Goal: Task Accomplishment & Management: Manage account settings

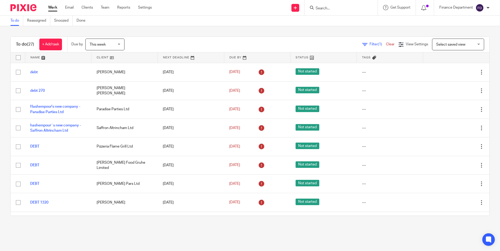
scroll to position [387, 0]
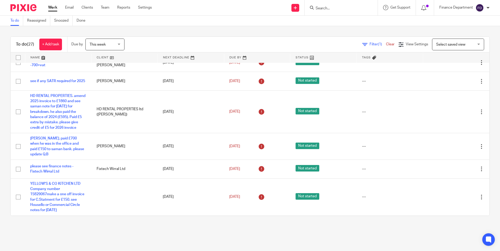
click at [319, 9] on input "Search" at bounding box center [338, 8] width 47 height 5
type input "rad"
click at [340, 22] on link at bounding box center [370, 22] width 112 height 12
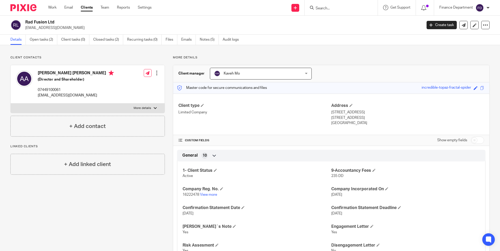
click at [29, 8] on img at bounding box center [23, 7] width 26 height 7
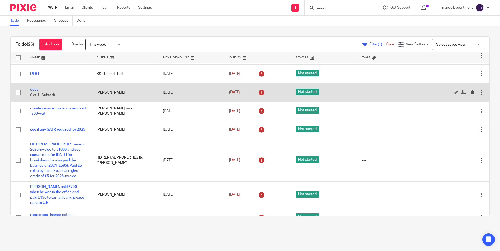
scroll to position [387, 0]
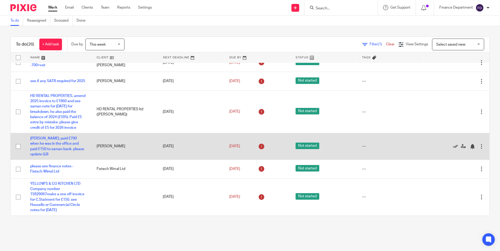
click at [453, 146] on icon at bounding box center [455, 146] width 5 height 5
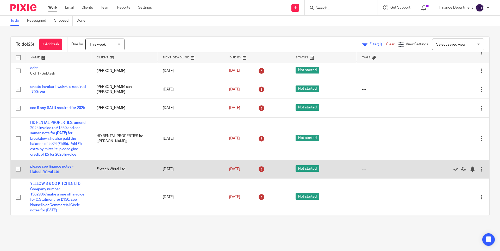
click at [44, 170] on link "please see finance notes - Fixtech Wirral Ltd" at bounding box center [51, 169] width 43 height 9
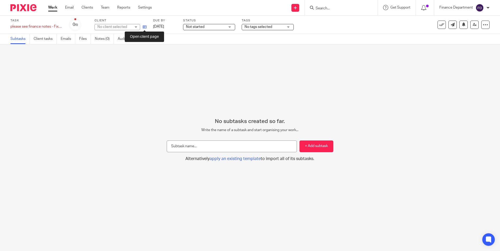
click at [143, 27] on icon at bounding box center [145, 27] width 4 height 4
click at [29, 10] on img at bounding box center [23, 7] width 26 height 7
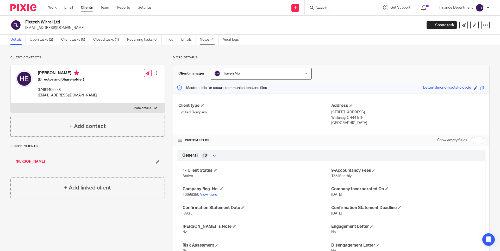
click at [209, 37] on link "Notes (4)" at bounding box center [209, 40] width 19 height 10
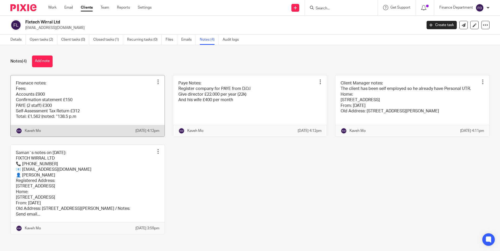
click at [114, 114] on link at bounding box center [88, 105] width 154 height 61
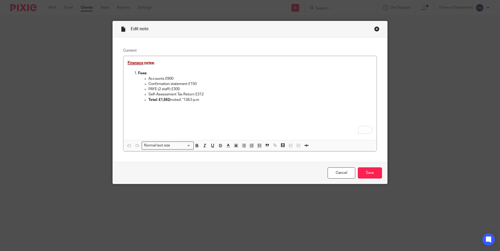
click at [374, 29] on div "Close this dialog window" at bounding box center [376, 28] width 5 height 5
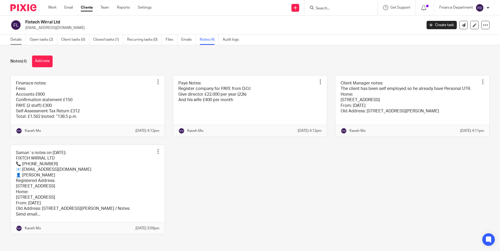
click at [17, 40] on link "Details" at bounding box center [17, 40] width 15 height 10
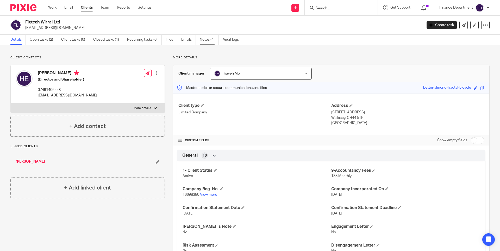
click at [205, 39] on link "Notes (4)" at bounding box center [209, 40] width 19 height 10
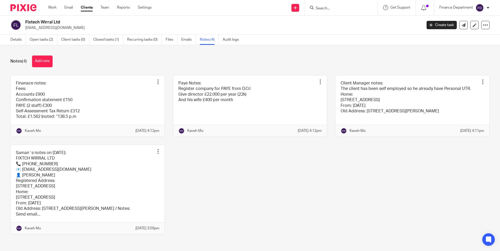
click at [25, 7] on img at bounding box center [23, 7] width 26 height 7
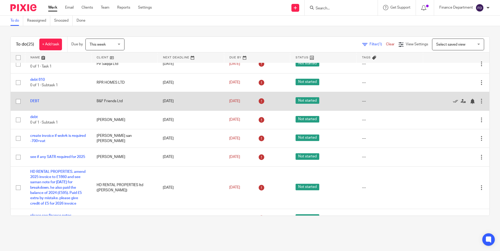
scroll to position [360, 0]
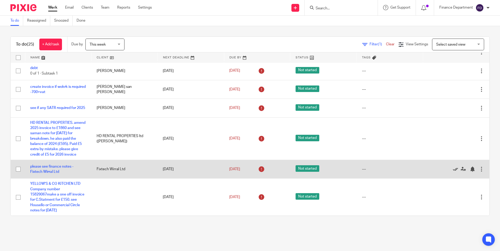
click at [453, 168] on icon at bounding box center [455, 168] width 5 height 5
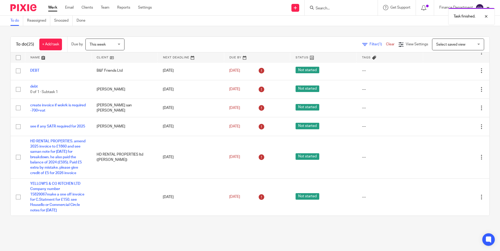
scroll to position [341, 0]
click at [53, 46] on link "+ Add task" at bounding box center [50, 45] width 23 height 12
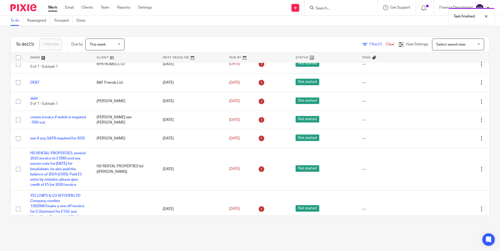
scroll to position [0, 0]
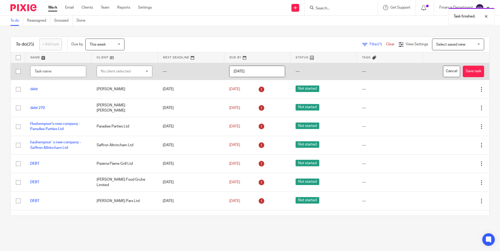
click at [123, 72] on div "No client selected" at bounding box center [121, 71] width 41 height 11
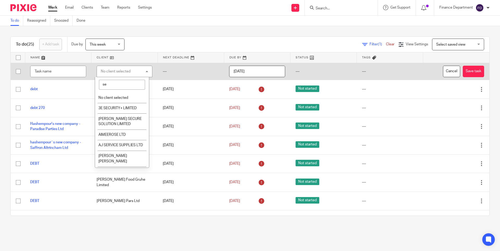
type input "s"
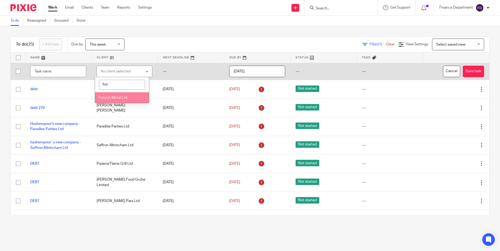
type input "fixt"
click at [114, 98] on span "Fixtech Wirral Ltd" at bounding box center [112, 98] width 29 height 4
click at [46, 71] on input "text" at bounding box center [58, 72] width 56 height 12
type input "set up DD"
click at [273, 71] on input "[DATE]" at bounding box center [257, 72] width 56 height 12
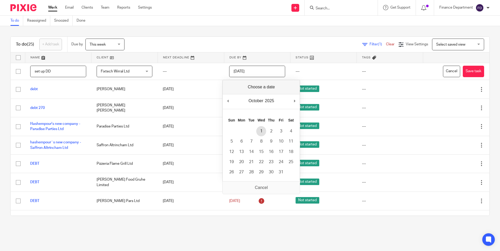
type input "2025-10-01"
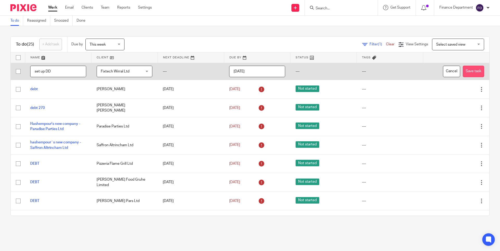
click at [463, 72] on button "Save task" at bounding box center [473, 72] width 21 height 12
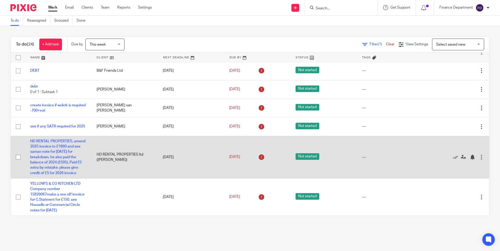
scroll to position [341, 0]
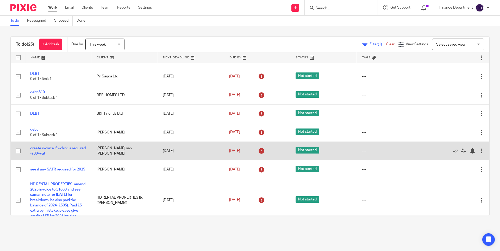
scroll to position [368, 0]
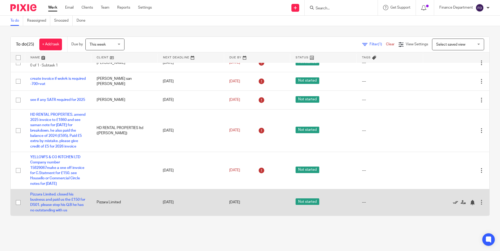
click at [453, 203] on icon at bounding box center [455, 202] width 5 height 5
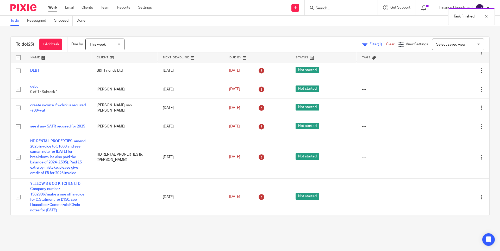
scroll to position [341, 0]
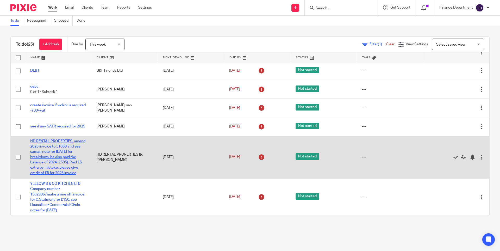
click at [63, 158] on link "HD RENTAL PROPERTIES. amend 2025 invoice to £1860 and see saman note for [DATE]…" at bounding box center [57, 156] width 55 height 35
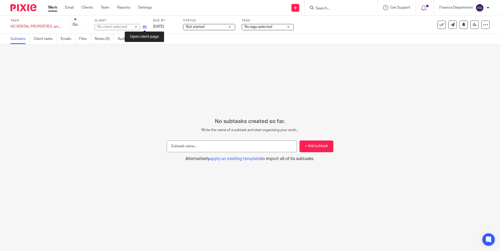
click at [145, 27] on icon at bounding box center [145, 27] width 4 height 4
click at [20, 8] on img at bounding box center [23, 7] width 26 height 7
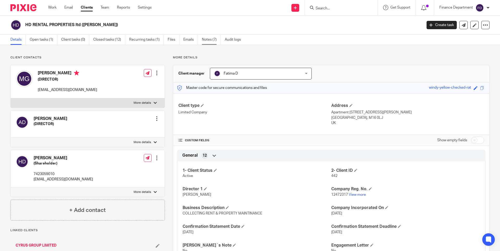
click at [209, 39] on link "Notes (7)" at bounding box center [211, 40] width 19 height 10
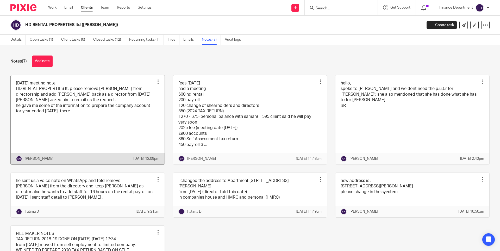
click at [111, 124] on link at bounding box center [88, 119] width 154 height 89
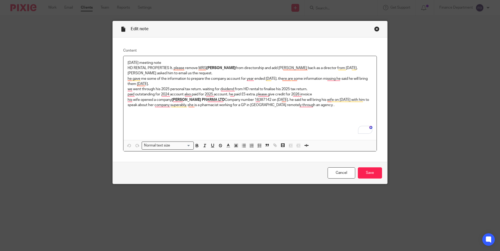
click at [374, 29] on div "Close this dialog window" at bounding box center [376, 28] width 5 height 5
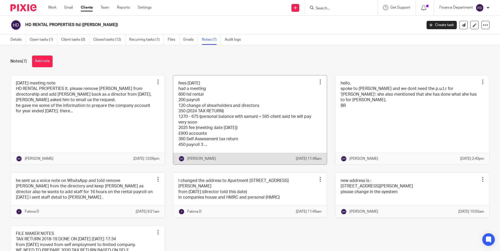
click at [273, 102] on link at bounding box center [250, 119] width 154 height 89
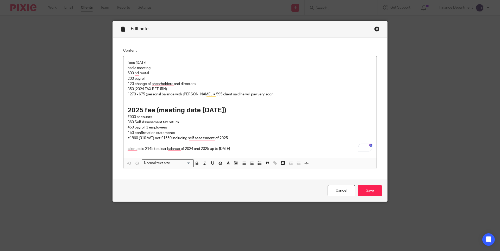
click at [374, 29] on div "Close this dialog window" at bounding box center [376, 28] width 5 height 5
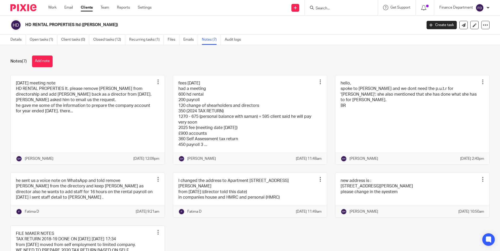
click at [24, 7] on img at bounding box center [23, 7] width 26 height 7
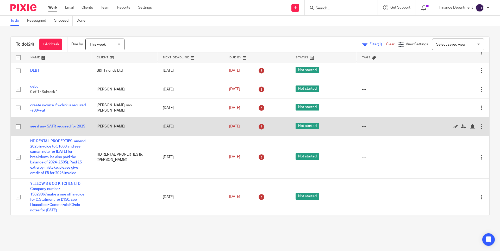
scroll to position [341, 0]
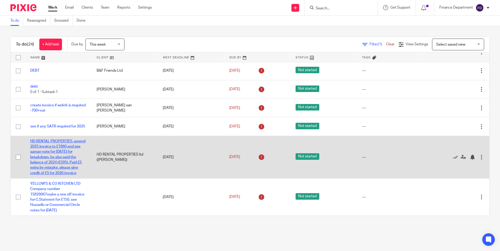
click at [60, 152] on link "HD RENTAL PROPERTIES. amend 2025 invoice to £1860 and see saman note for [DATE]…" at bounding box center [57, 156] width 55 height 35
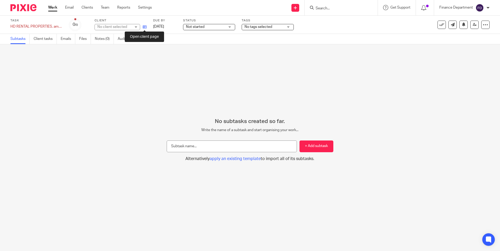
click at [145, 28] on icon at bounding box center [145, 27] width 4 height 4
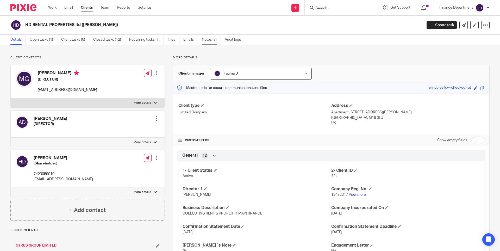
click at [203, 41] on link "Notes (7)" at bounding box center [211, 40] width 19 height 10
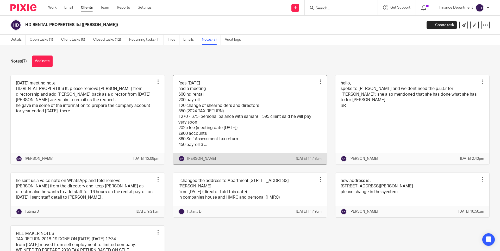
click at [230, 100] on link at bounding box center [250, 119] width 154 height 89
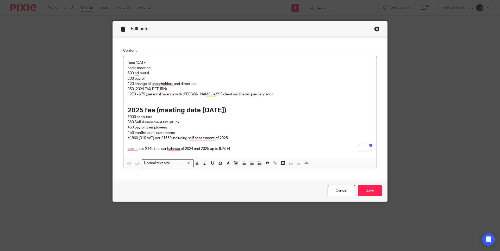
click at [375, 29] on div "Close this dialog window" at bounding box center [376, 28] width 5 height 5
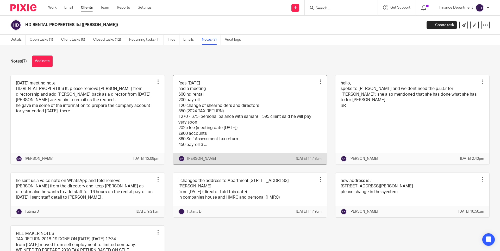
click at [273, 140] on link at bounding box center [250, 119] width 154 height 89
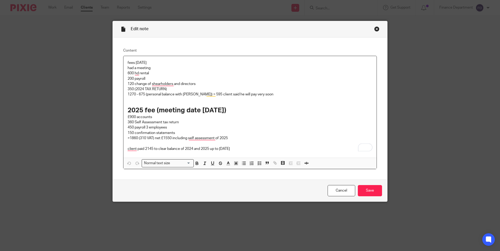
click at [374, 29] on div "Close this dialog window" at bounding box center [376, 28] width 5 height 5
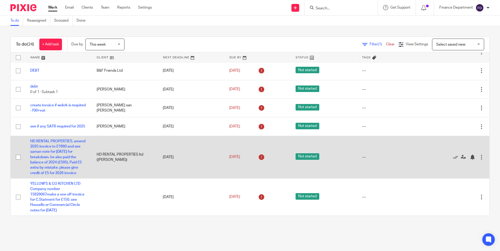
scroll to position [341, 0]
click at [461, 155] on icon at bounding box center [463, 156] width 5 height 5
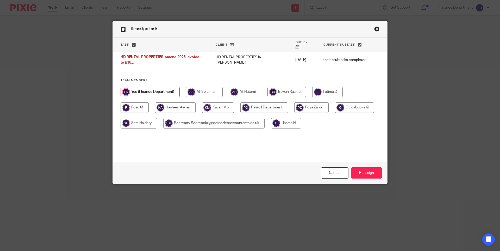
click at [221, 104] on input "radio" at bounding box center [218, 107] width 32 height 10
radio input "true"
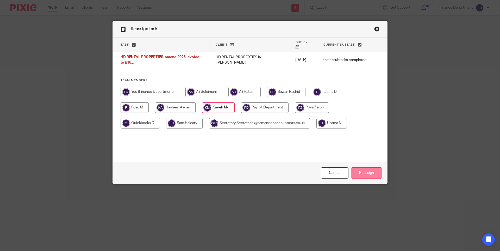
click at [363, 170] on input "Reassign" at bounding box center [366, 172] width 31 height 11
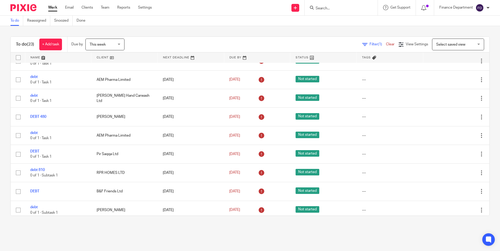
scroll to position [294, 0]
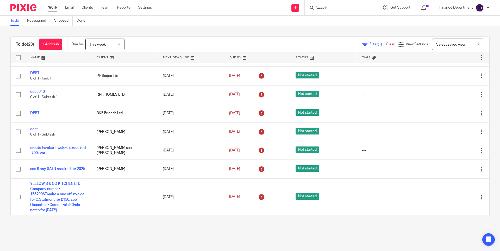
click at [324, 7] on input "Search" at bounding box center [338, 8] width 47 height 5
type input "YELLOW"
